Goal: Check status: Check status

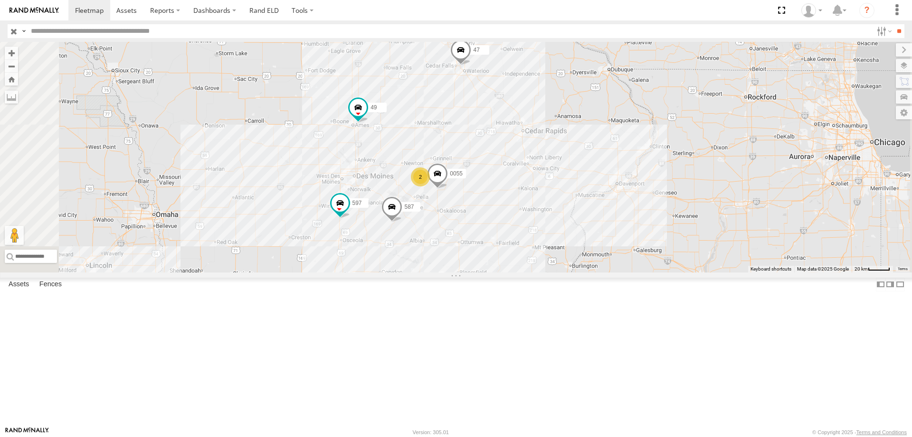
click at [471, 65] on span at bounding box center [460, 52] width 21 height 26
click at [658, 174] on div "47 49 597 587 0055 2 47 Tractor kENT - [GEOGRAPHIC_DATA],[GEOGRAPHIC_DATA] 42.5…" at bounding box center [456, 157] width 912 height 230
click at [471, 65] on span at bounding box center [460, 52] width 21 height 26
click at [594, 198] on div "47 49 597 587 0055 2 47 Tractor kENT - [GEOGRAPHIC_DATA],[GEOGRAPHIC_DATA] 42.5…" at bounding box center [456, 157] width 912 height 230
click at [471, 65] on span at bounding box center [460, 52] width 21 height 26
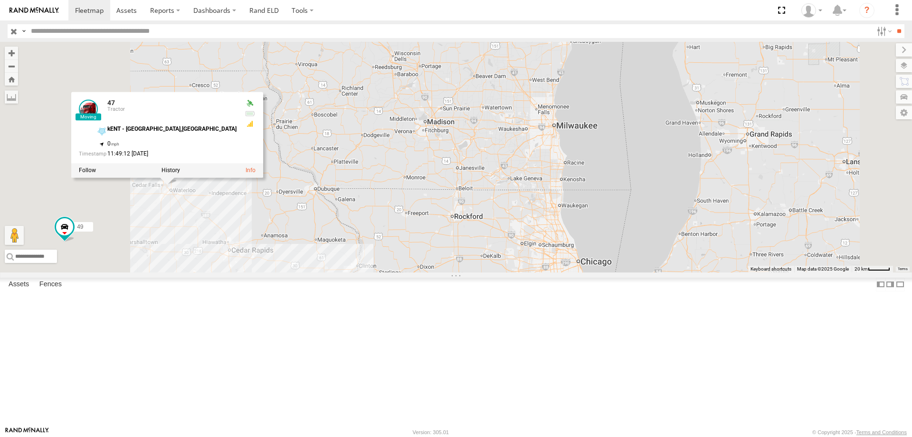
drag, startPoint x: 414, startPoint y: 303, endPoint x: 464, endPoint y: 292, distance: 51.1
click at [464, 272] on div "47 49 597 587 47 Tractor kENT - [GEOGRAPHIC_DATA],[GEOGRAPHIC_DATA] 42.54094 , …" at bounding box center [456, 157] width 912 height 230
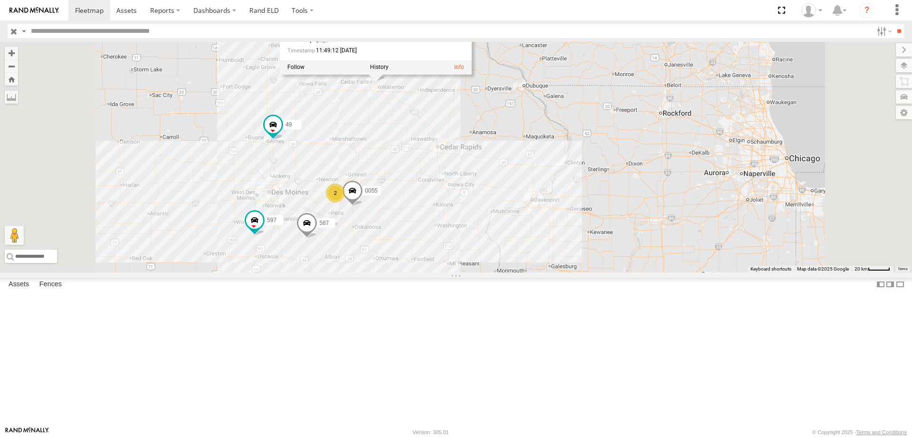
click at [600, 200] on div "47 47 Tractor kENT - [GEOGRAPHIC_DATA],[GEOGRAPHIC_DATA] 42.54094 , -92.38148 0…" at bounding box center [456, 157] width 912 height 230
